Goal: Entertainment & Leisure: Consume media (video, audio)

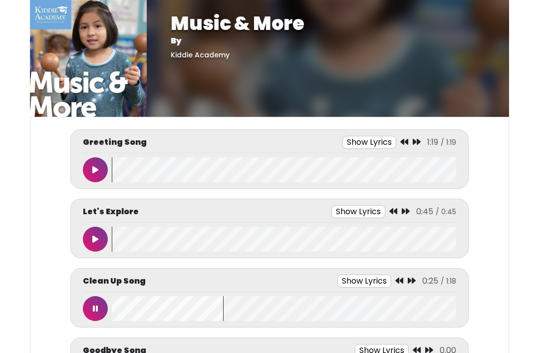
click at [116, 311] on wave at bounding box center [284, 308] width 344 height 25
click at [98, 313] on button at bounding box center [95, 308] width 25 height 25
click at [86, 303] on button at bounding box center [95, 308] width 25 height 25
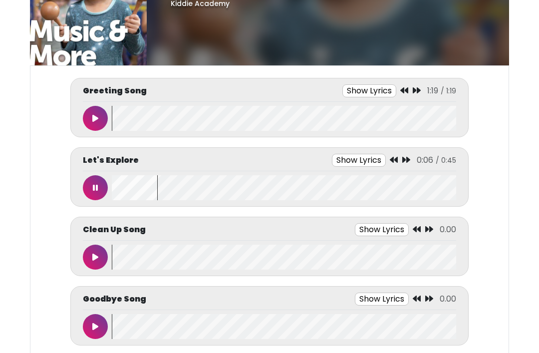
click at [92, 189] on button at bounding box center [95, 187] width 25 height 25
click at [100, 185] on button at bounding box center [95, 187] width 25 height 25
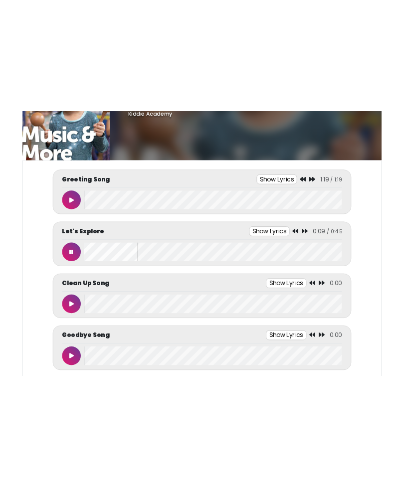
scroll to position [0, 0]
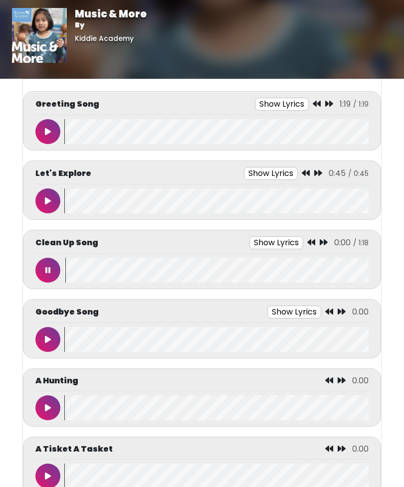
click at [49, 271] on icon at bounding box center [47, 270] width 5 height 8
click at [150, 3] on div "Music & More By Kiddie Academy" at bounding box center [202, 39] width 404 height 79
click at [50, 266] on button at bounding box center [47, 270] width 25 height 25
